Goal: Transaction & Acquisition: Purchase product/service

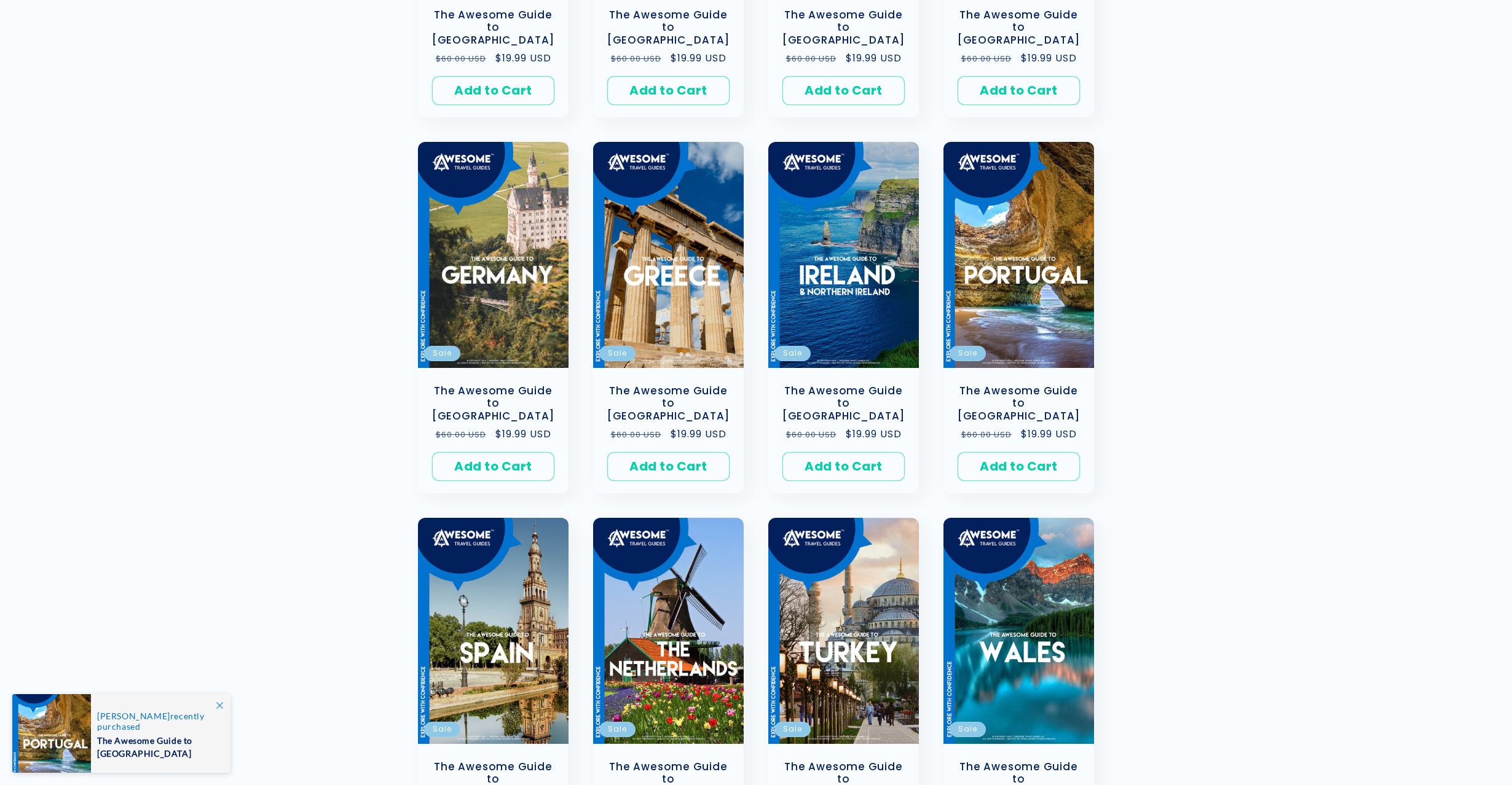
scroll to position [521, 0]
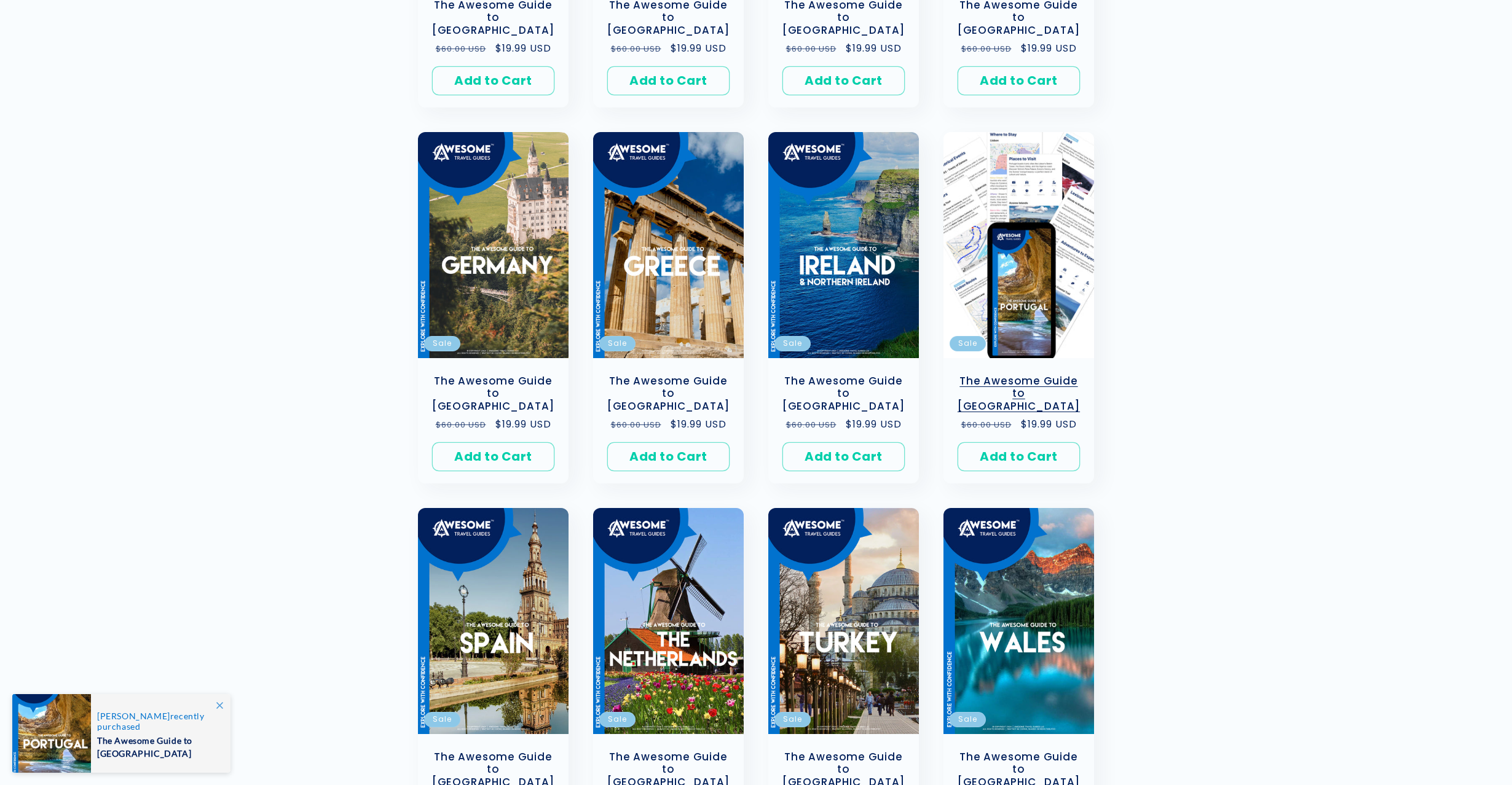
click at [1053, 375] on link "The Awesome Guide to [GEOGRAPHIC_DATA]" at bounding box center [1018, 394] width 126 height 38
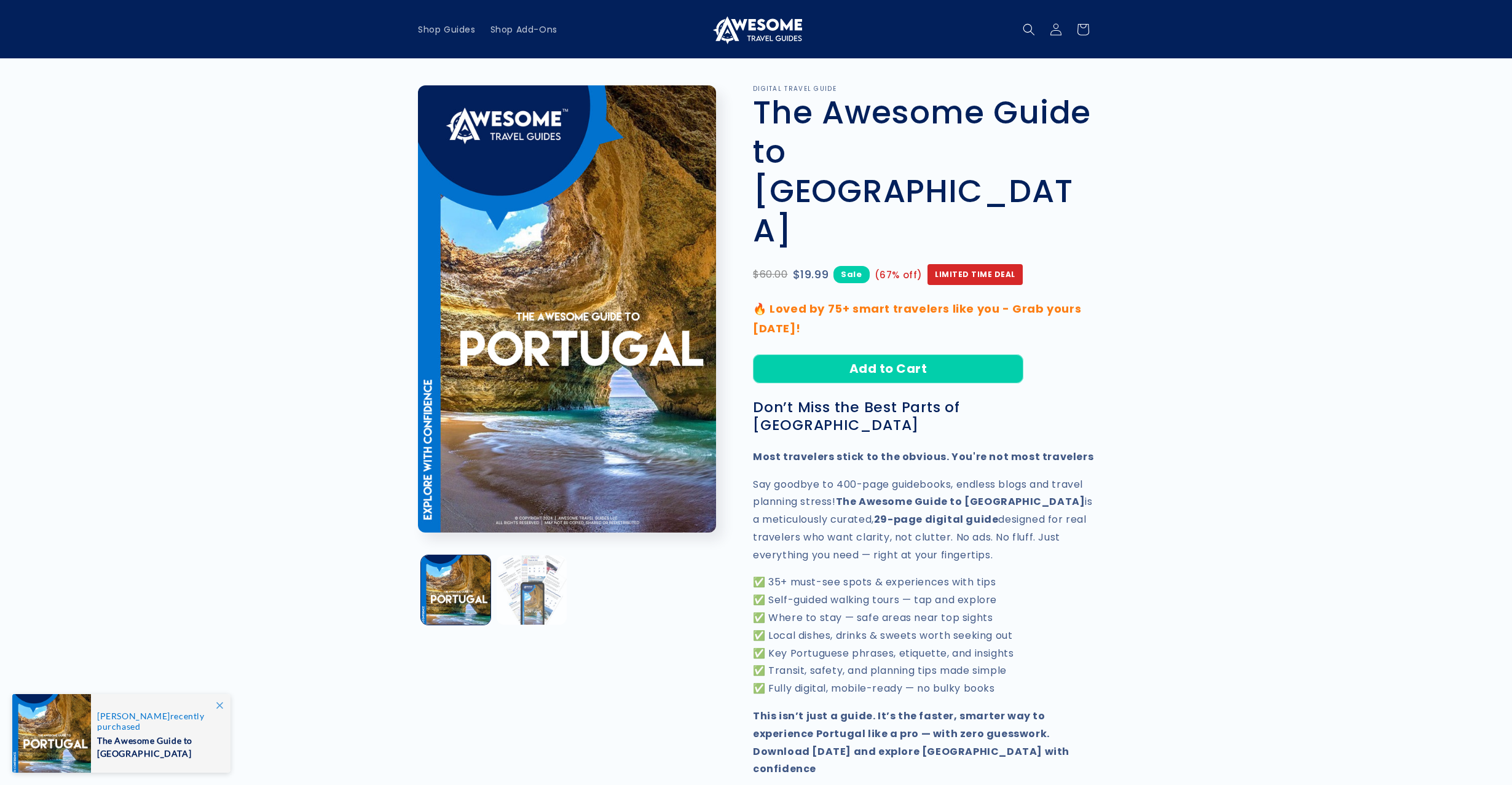
click at [529, 583] on button "Load image 2 in gallery view" at bounding box center [531, 590] width 70 height 70
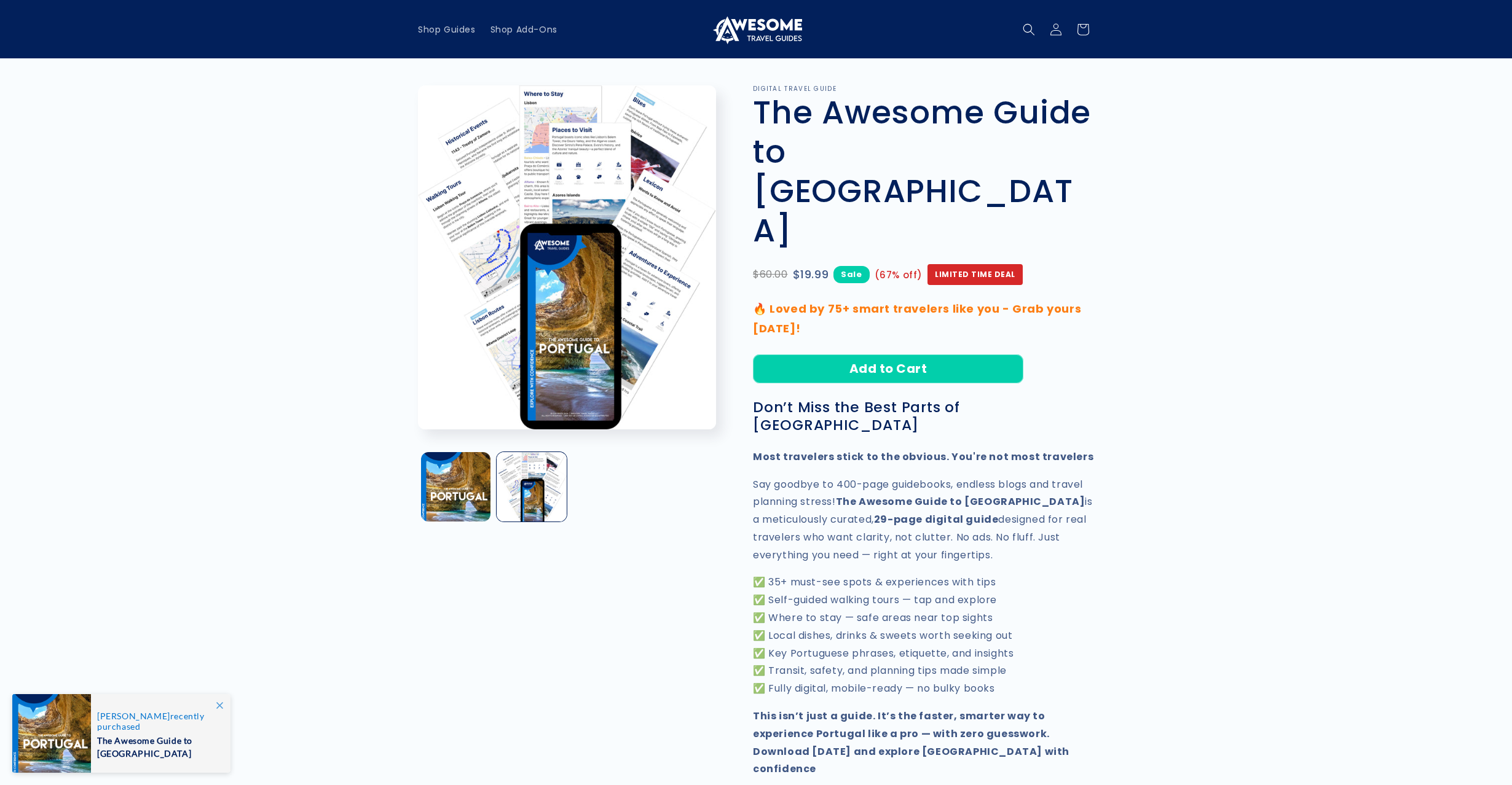
click at [1199, 516] on product-info "Image 2 is now available in gallery view Skip to product information Open media…" at bounding box center [756, 538] width 1512 height 960
